Goal: Navigation & Orientation: Find specific page/section

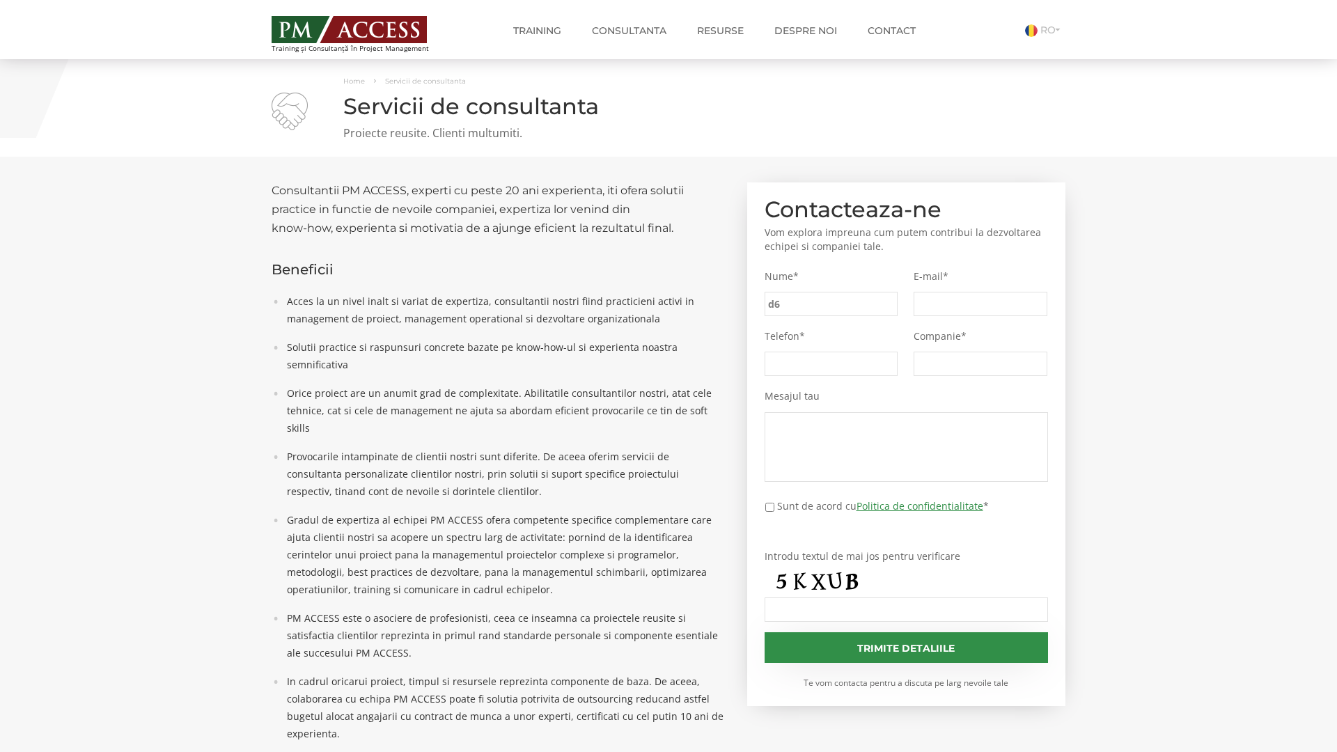
type input "d68"
type input "0cc"
type input "d14"
type input "b47"
type input "0c5"
